Goal: Communication & Community: Answer question/provide support

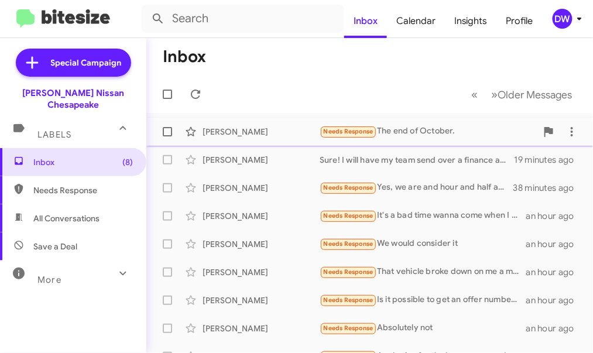
click at [450, 130] on div "Needs Response The end of October." at bounding box center [428, 131] width 217 height 13
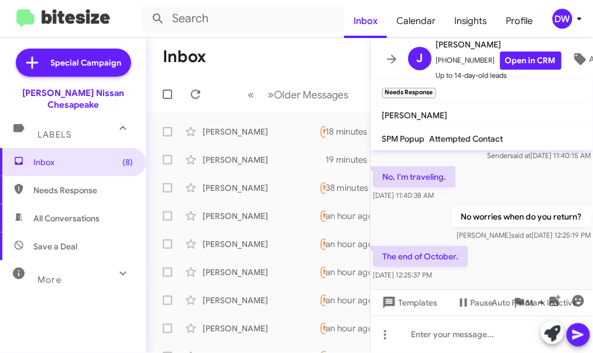
scroll to position [67, 0]
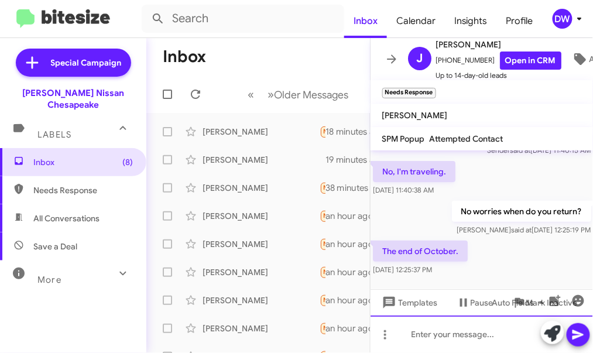
click at [451, 336] on div at bounding box center [482, 334] width 223 height 37
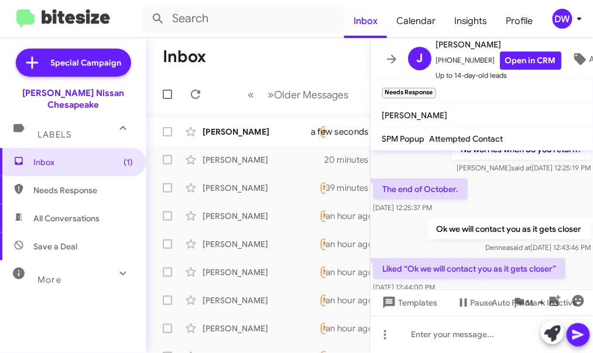
scroll to position [152, 0]
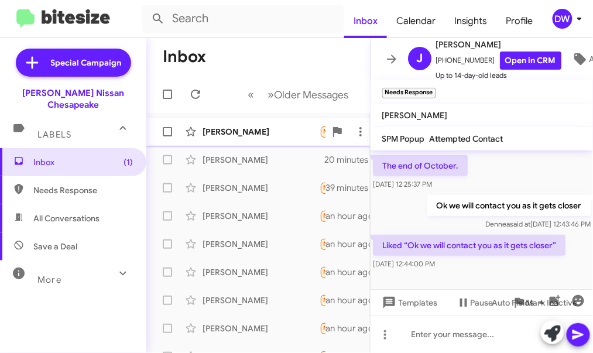
click at [267, 122] on div "[PERSON_NAME] Needs Response Liked “Ok we will contact you as it gets closer” a…" at bounding box center [258, 131] width 205 height 23
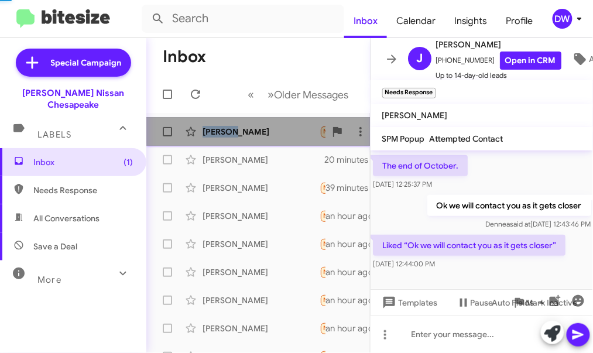
click at [267, 122] on div "[PERSON_NAME] Needs Response Liked “Ok we will contact you as it gets closer” a…" at bounding box center [258, 131] width 205 height 23
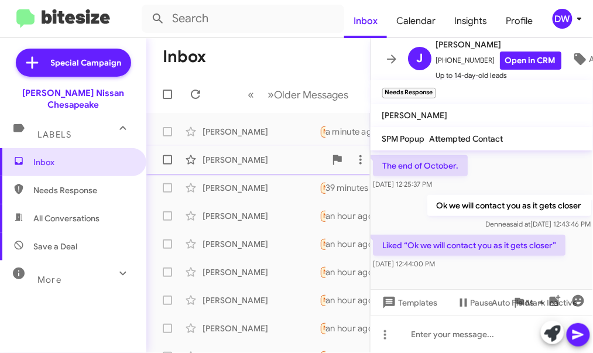
click at [252, 160] on div "[PERSON_NAME]" at bounding box center [261, 160] width 117 height 12
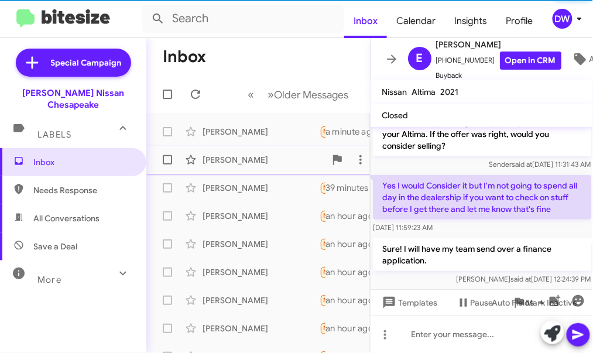
scroll to position [250, 0]
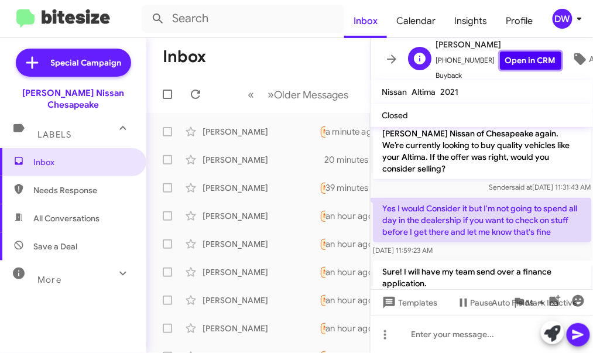
click at [520, 60] on link "Open in CRM" at bounding box center [530, 61] width 61 height 18
click at [271, 187] on div "[PERSON_NAME]" at bounding box center [261, 188] width 117 height 12
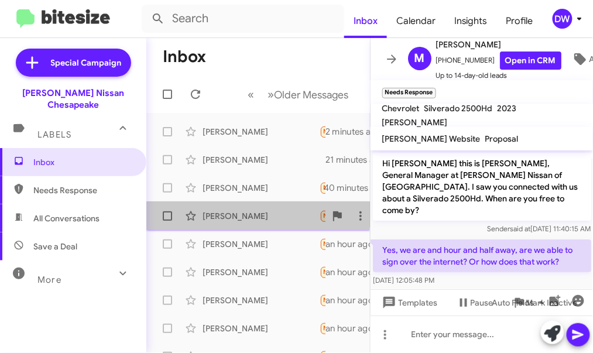
click at [242, 210] on div "[PERSON_NAME]" at bounding box center [261, 216] width 117 height 12
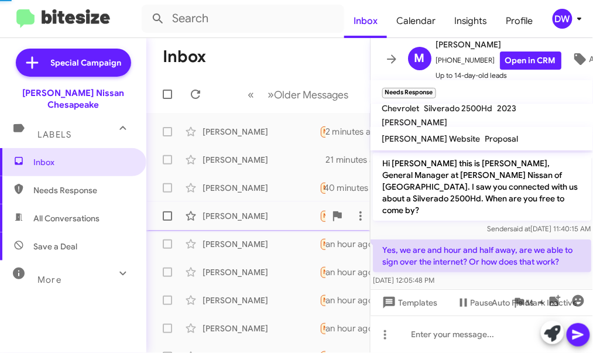
scroll to position [336, 0]
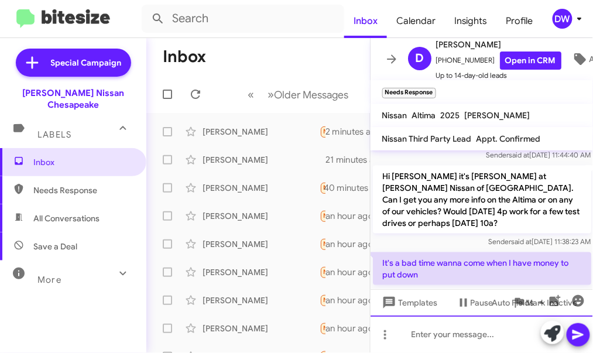
click at [422, 343] on div at bounding box center [482, 334] width 223 height 37
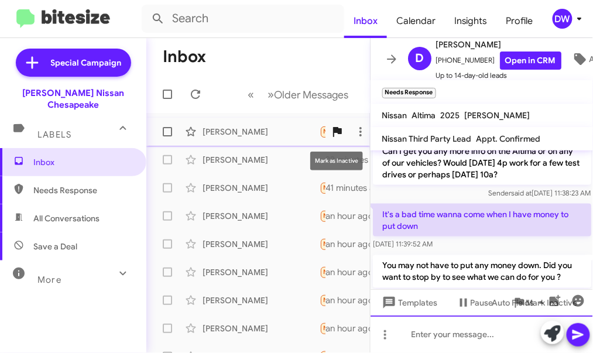
scroll to position [390, 0]
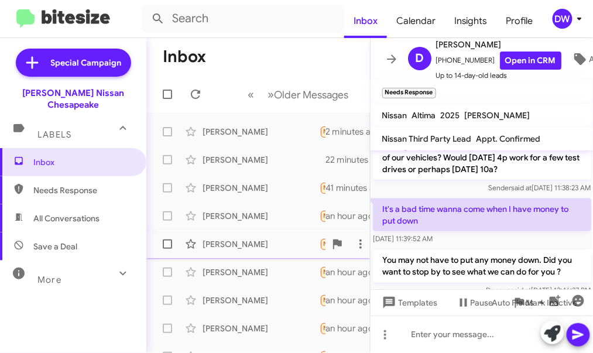
click at [262, 243] on div "[PERSON_NAME]" at bounding box center [261, 244] width 117 height 12
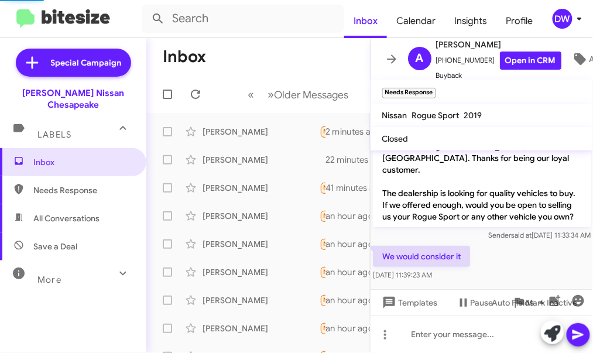
scroll to position [16, 0]
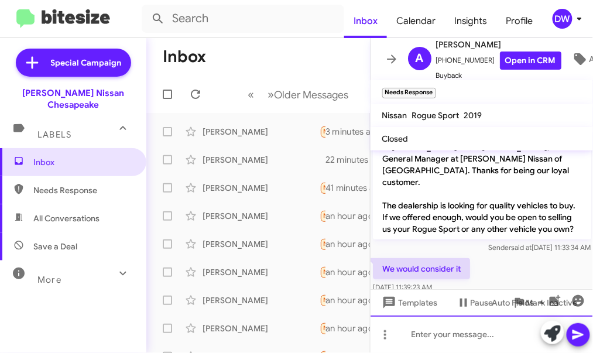
click at [433, 337] on div at bounding box center [482, 334] width 223 height 37
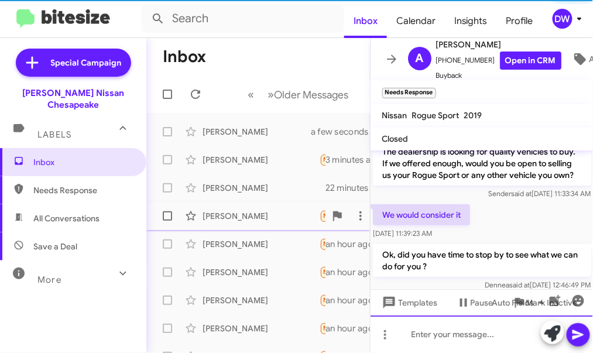
scroll to position [47, 0]
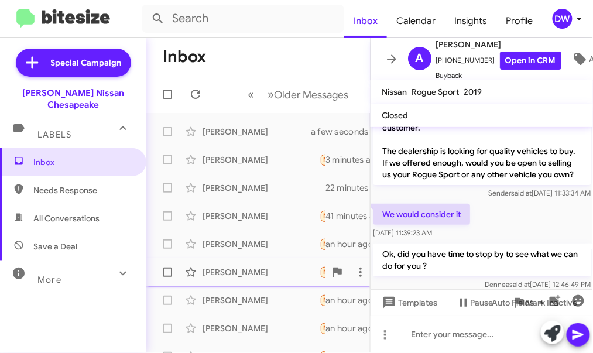
click at [248, 264] on div "[PERSON_NAME] Needs Response That vehicle broke down on me a month after I got …" at bounding box center [258, 272] width 205 height 23
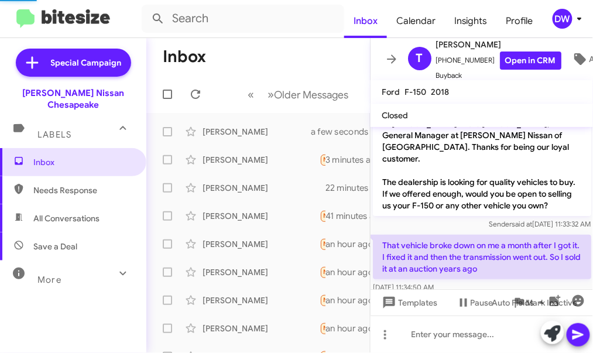
scroll to position [40, 0]
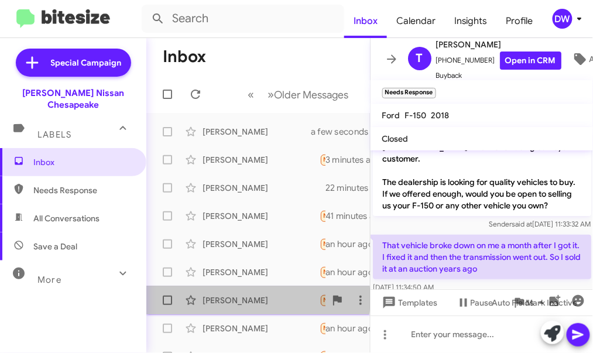
click at [241, 299] on div "[PERSON_NAME]" at bounding box center [261, 300] width 117 height 12
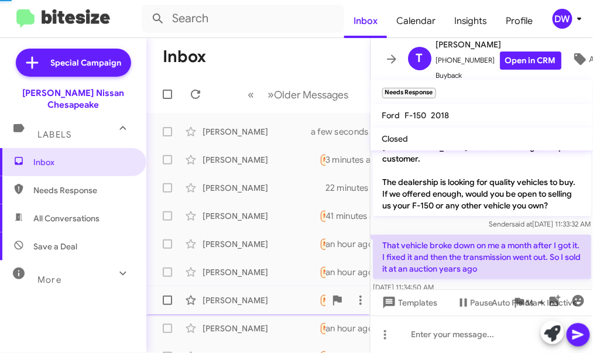
scroll to position [160, 0]
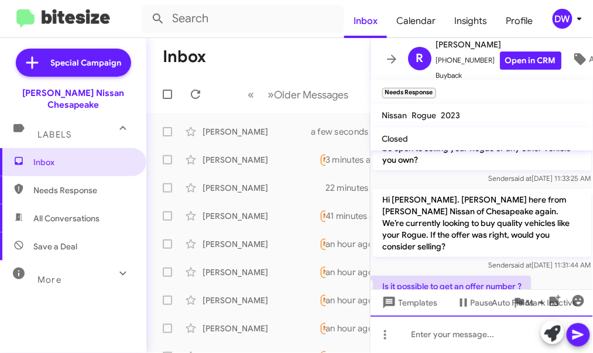
click at [436, 330] on div at bounding box center [482, 334] width 223 height 37
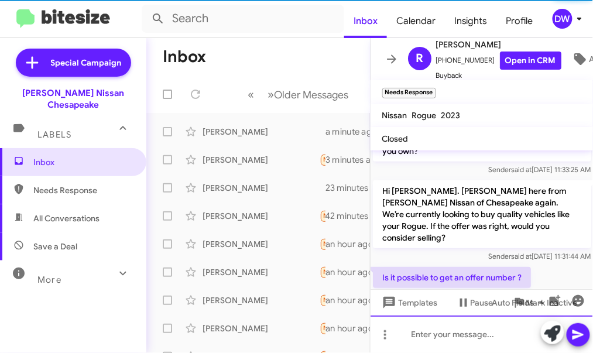
scroll to position [191, 0]
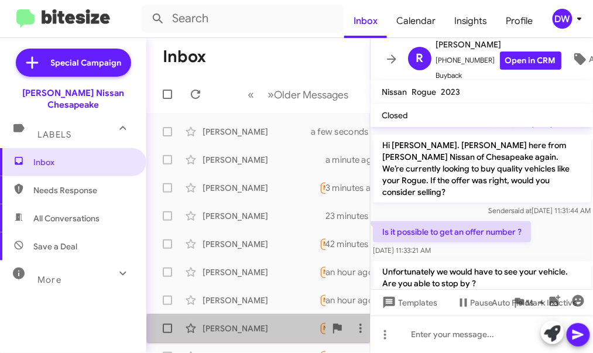
click at [268, 328] on div "[PERSON_NAME]" at bounding box center [261, 329] width 117 height 12
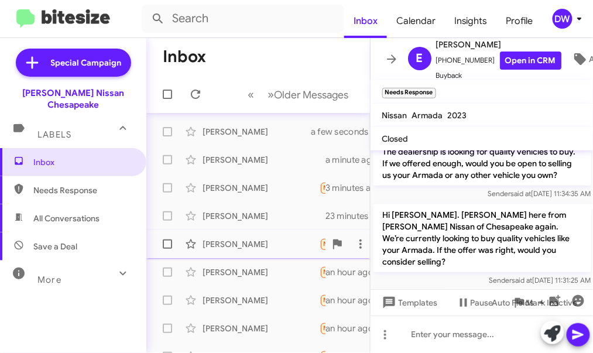
scroll to position [54, 0]
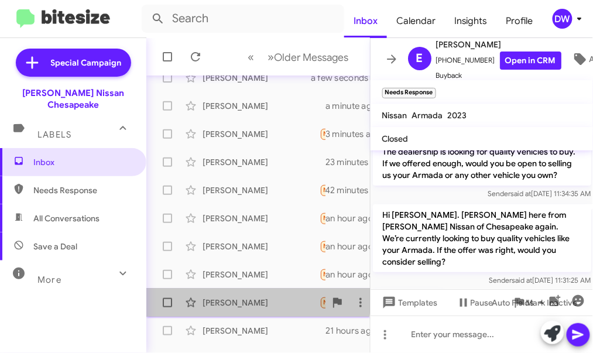
click at [233, 297] on div "[PERSON_NAME]" at bounding box center [261, 303] width 117 height 12
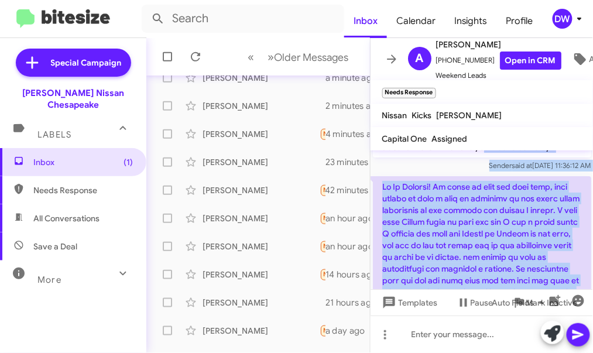
scroll to position [42, 0]
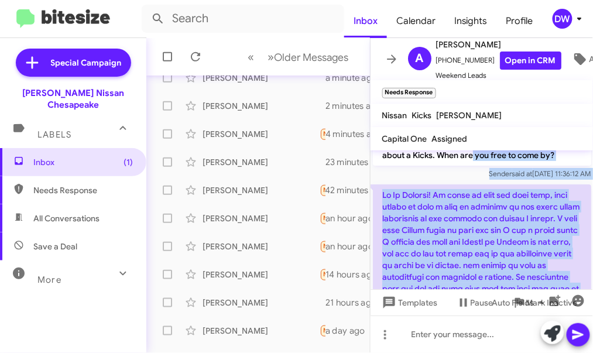
drag, startPoint x: 556, startPoint y: 201, endPoint x: 377, endPoint y: 154, distance: 184.8
click at [377, 154] on div "Hi [PERSON_NAME] this is [PERSON_NAME], General Manager at [PERSON_NAME] Nissan…" at bounding box center [482, 307] width 223 height 400
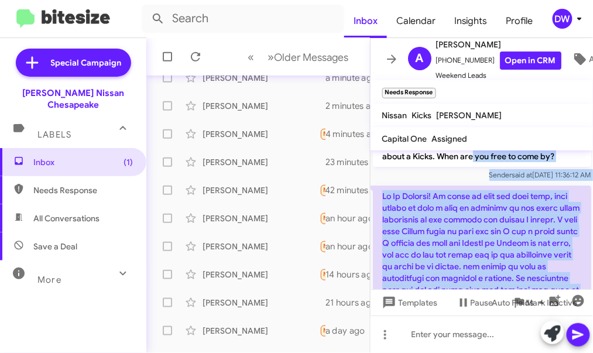
copy div "by? [PERSON_NAME] said at [DATE] 11:36:12 AM Hi [PERSON_NAME]! So sorry to text…"
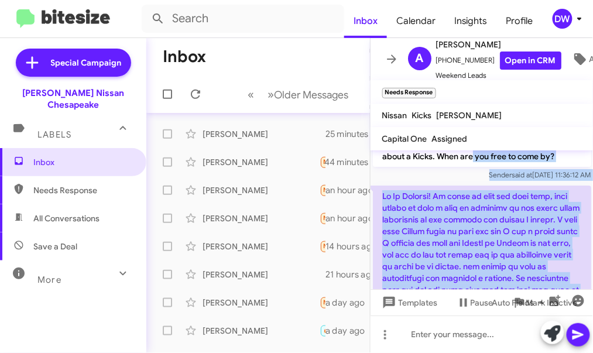
scroll to position [82, 0]
click at [197, 93] on icon at bounding box center [195, 94] width 9 height 9
